Goal: Consume media (video, audio)

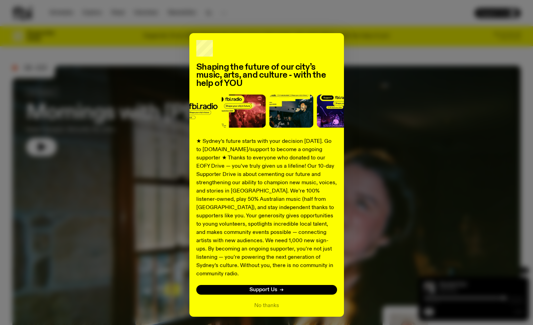
click at [266, 302] on button "No thanks" at bounding box center [266, 306] width 25 height 8
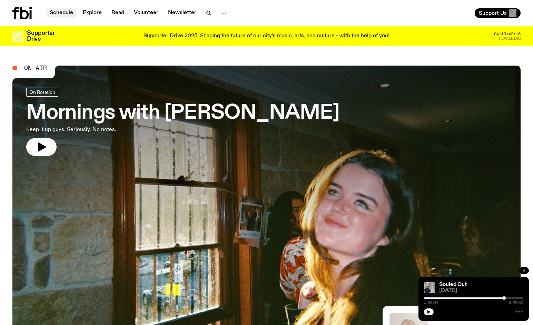
click at [70, 16] on link "Schedule" at bounding box center [62, 13] width 32 height 10
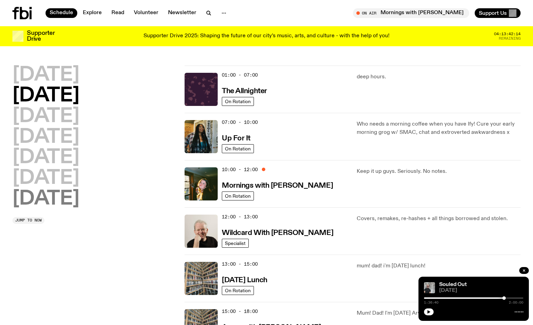
click at [60, 198] on h2 "[DATE]" at bounding box center [45, 199] width 67 height 19
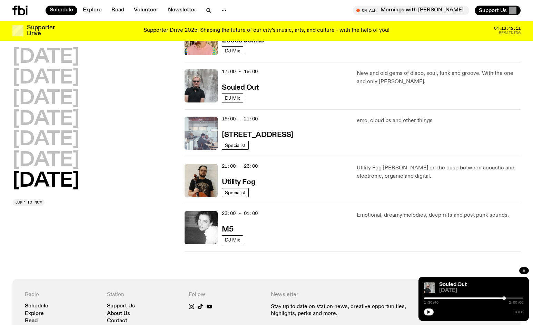
scroll to position [418, 0]
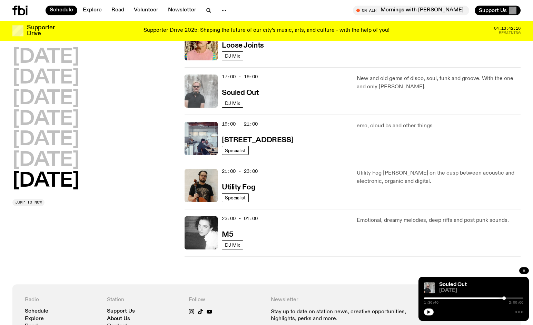
click at [211, 96] on img at bounding box center [201, 91] width 33 height 33
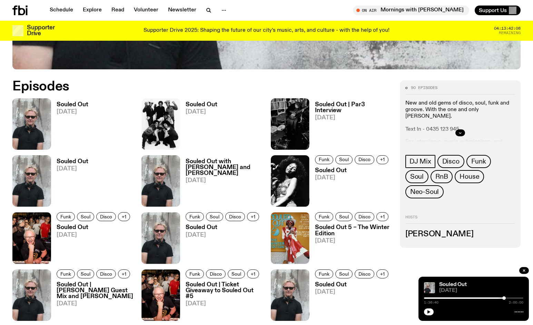
scroll to position [310, 0]
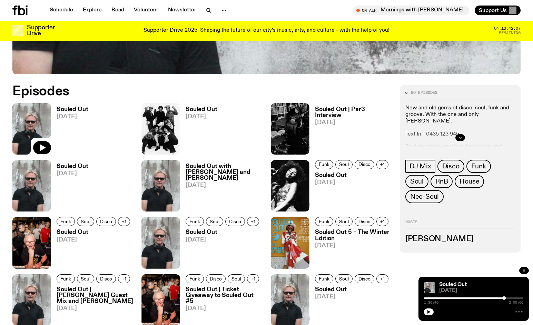
click at [40, 120] on img at bounding box center [31, 128] width 39 height 51
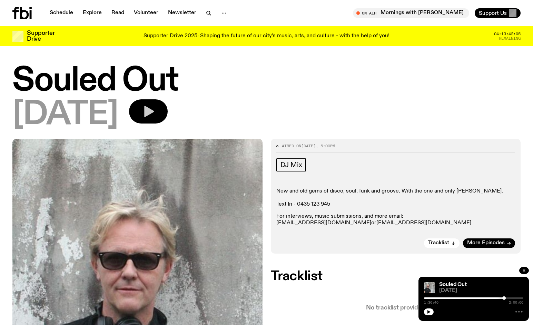
click at [155, 108] on icon "button" at bounding box center [149, 112] width 14 height 14
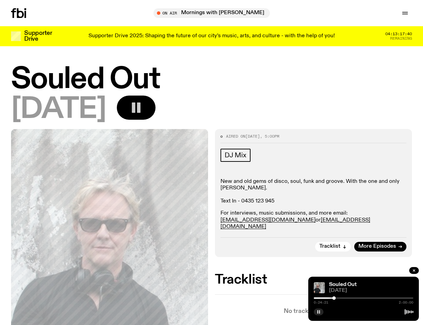
click at [316, 312] on button "button" at bounding box center [318, 312] width 10 height 7
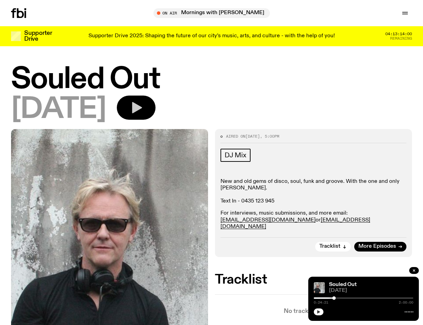
click at [320, 312] on button "button" at bounding box center [318, 312] width 10 height 7
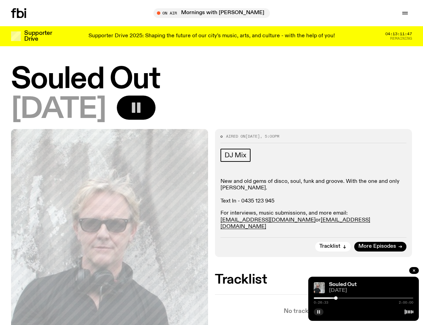
click at [318, 312] on icon "button" at bounding box center [318, 312] width 4 height 4
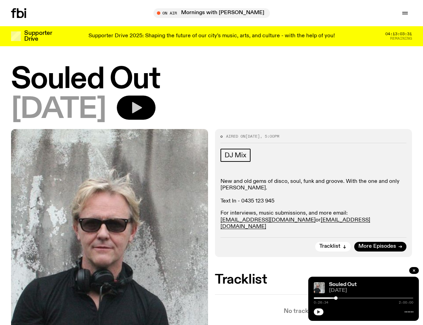
click at [318, 312] on icon "button" at bounding box center [318, 311] width 3 height 3
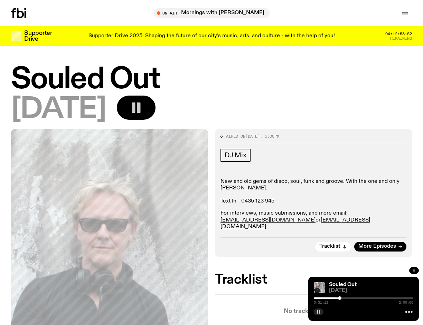
click at [319, 312] on rect "button" at bounding box center [319, 311] width 1 height 3
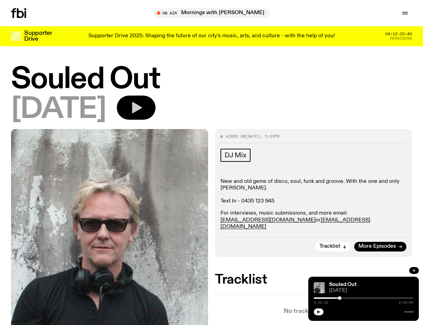
click at [319, 311] on icon "button" at bounding box center [318, 311] width 3 height 3
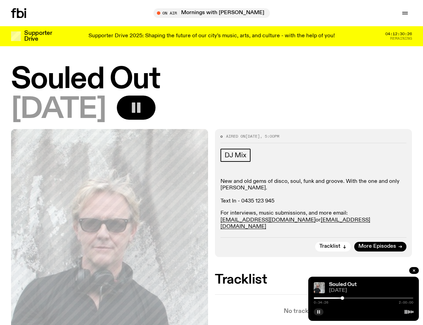
click at [318, 313] on rect "button" at bounding box center [317, 311] width 1 height 3
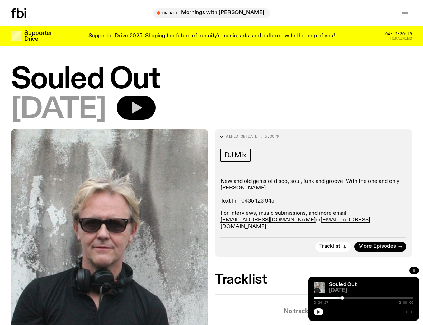
click at [316, 121] on div "[DATE]" at bounding box center [211, 110] width 400 height 28
click at [319, 312] on icon "button" at bounding box center [318, 311] width 3 height 3
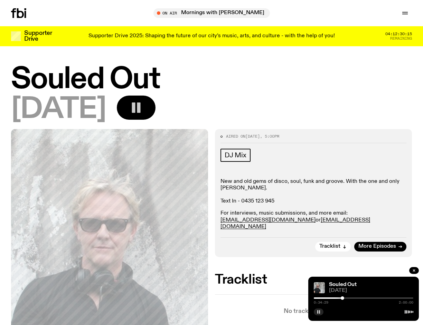
click at [319, 312] on rect "button" at bounding box center [319, 311] width 1 height 3
